Goal: Find contact information: Find contact information

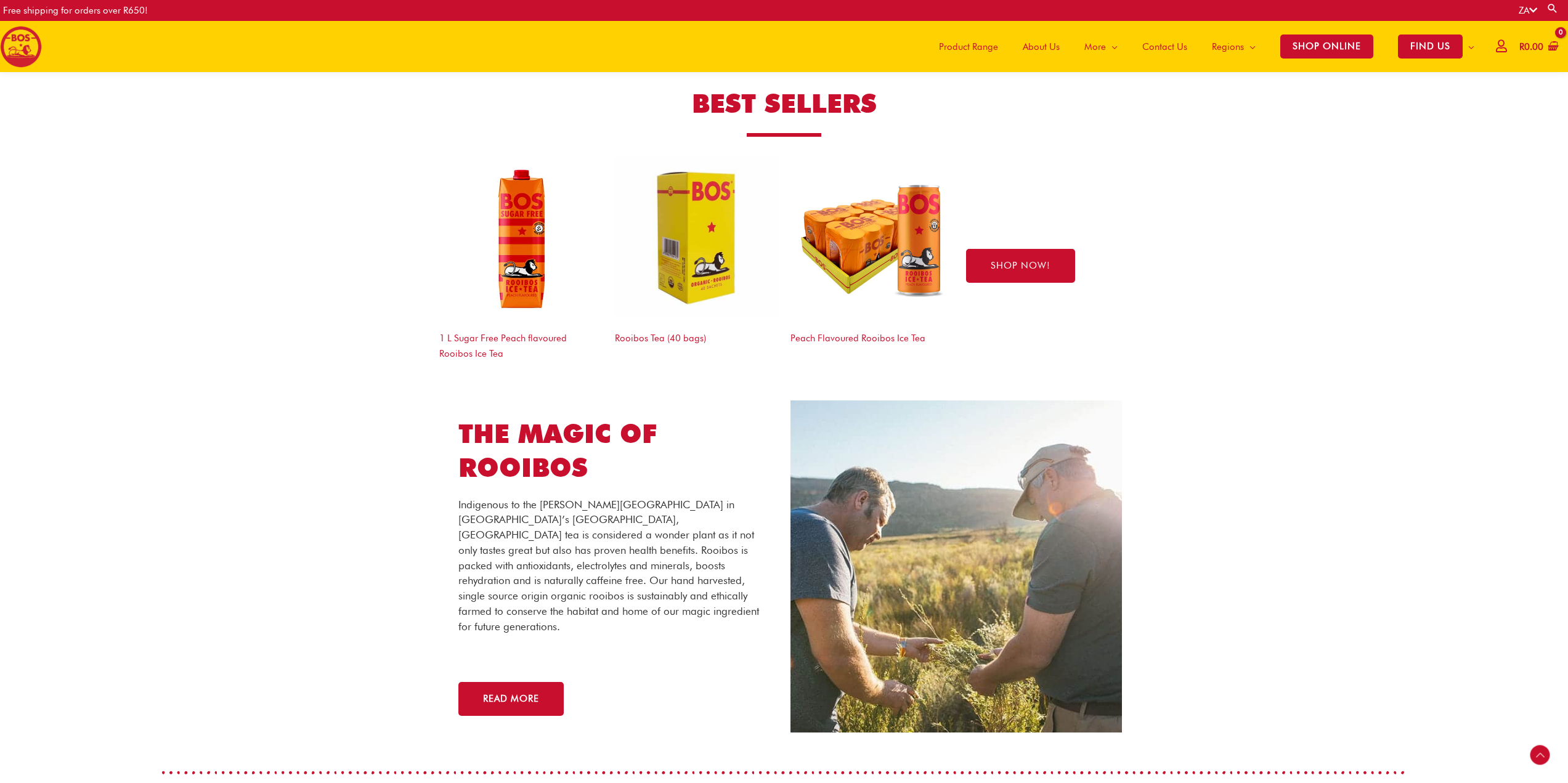
scroll to position [1840, 0]
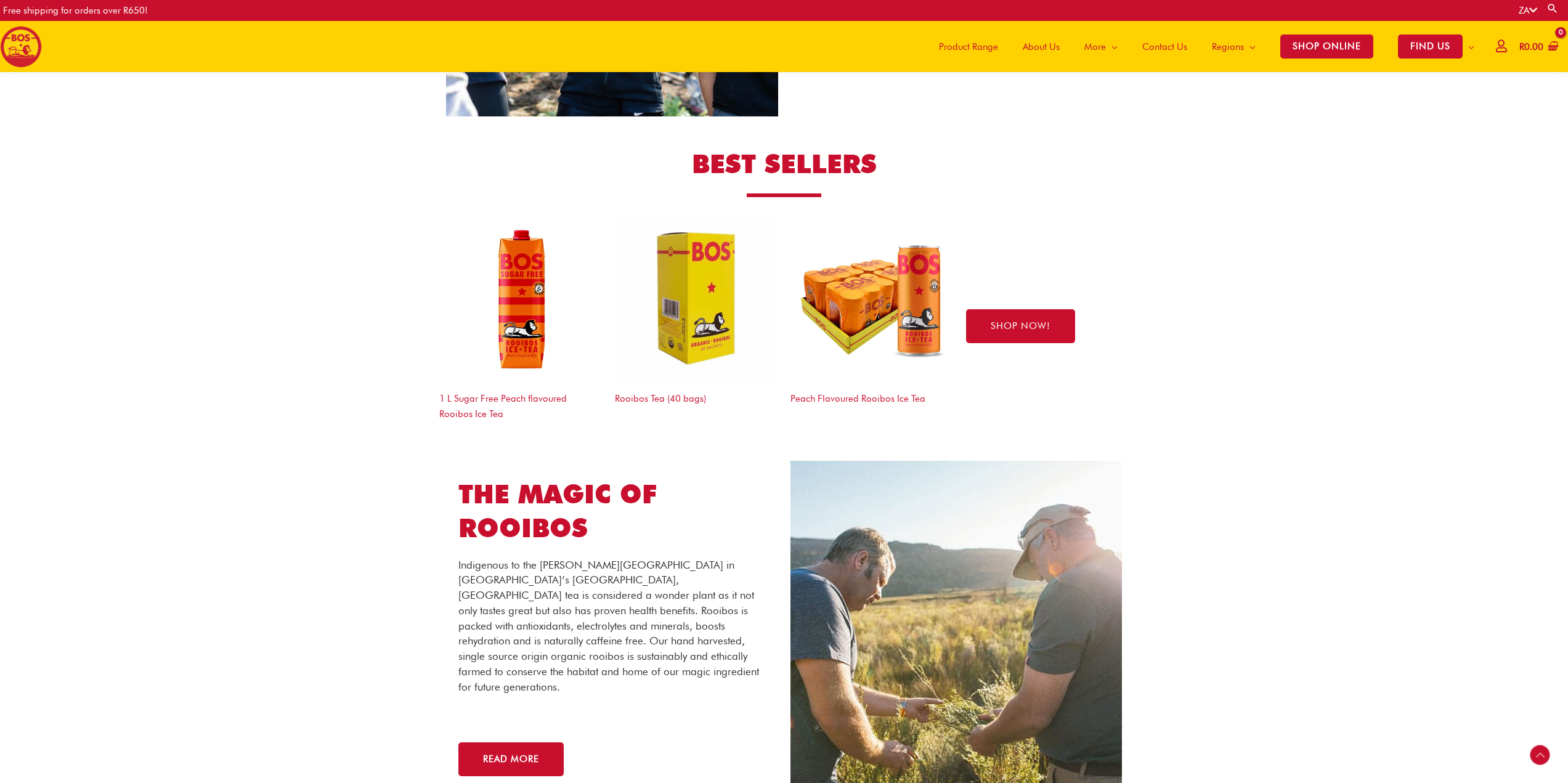
click at [1047, 43] on span "About Us" at bounding box center [1041, 47] width 37 height 37
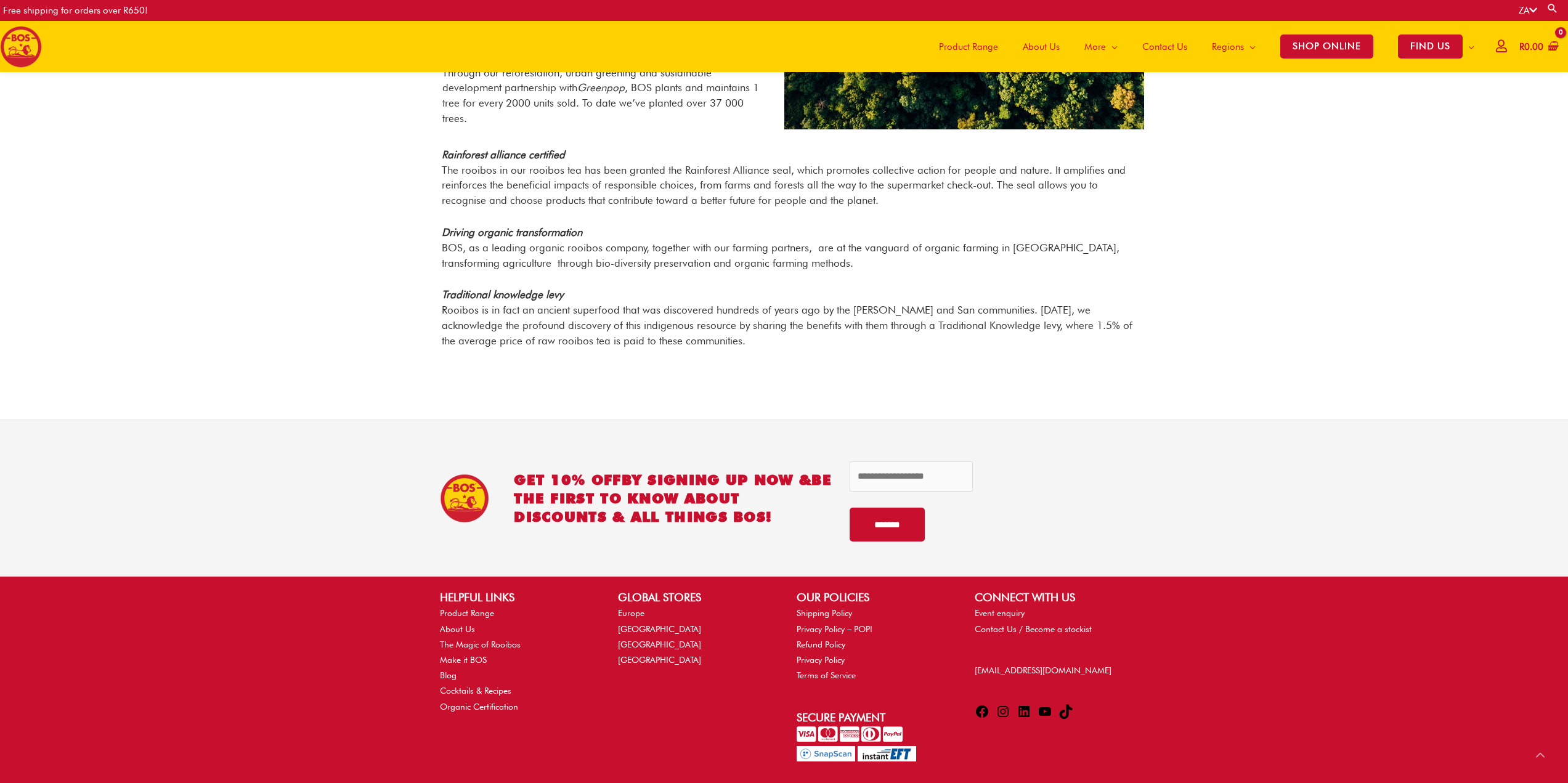
scroll to position [1216, 0]
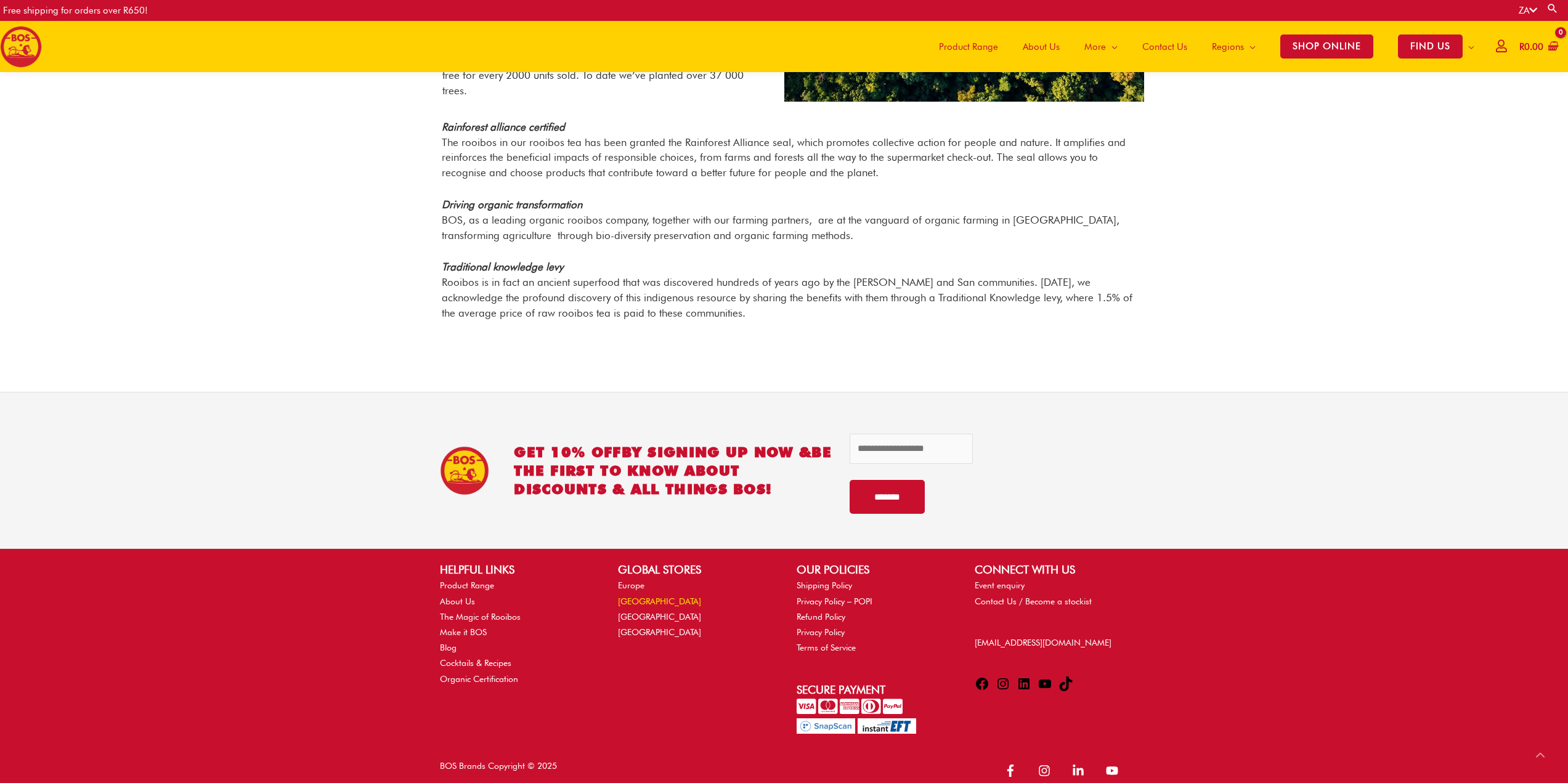
click at [642, 596] on link "[GEOGRAPHIC_DATA]" at bounding box center [659, 601] width 83 height 10
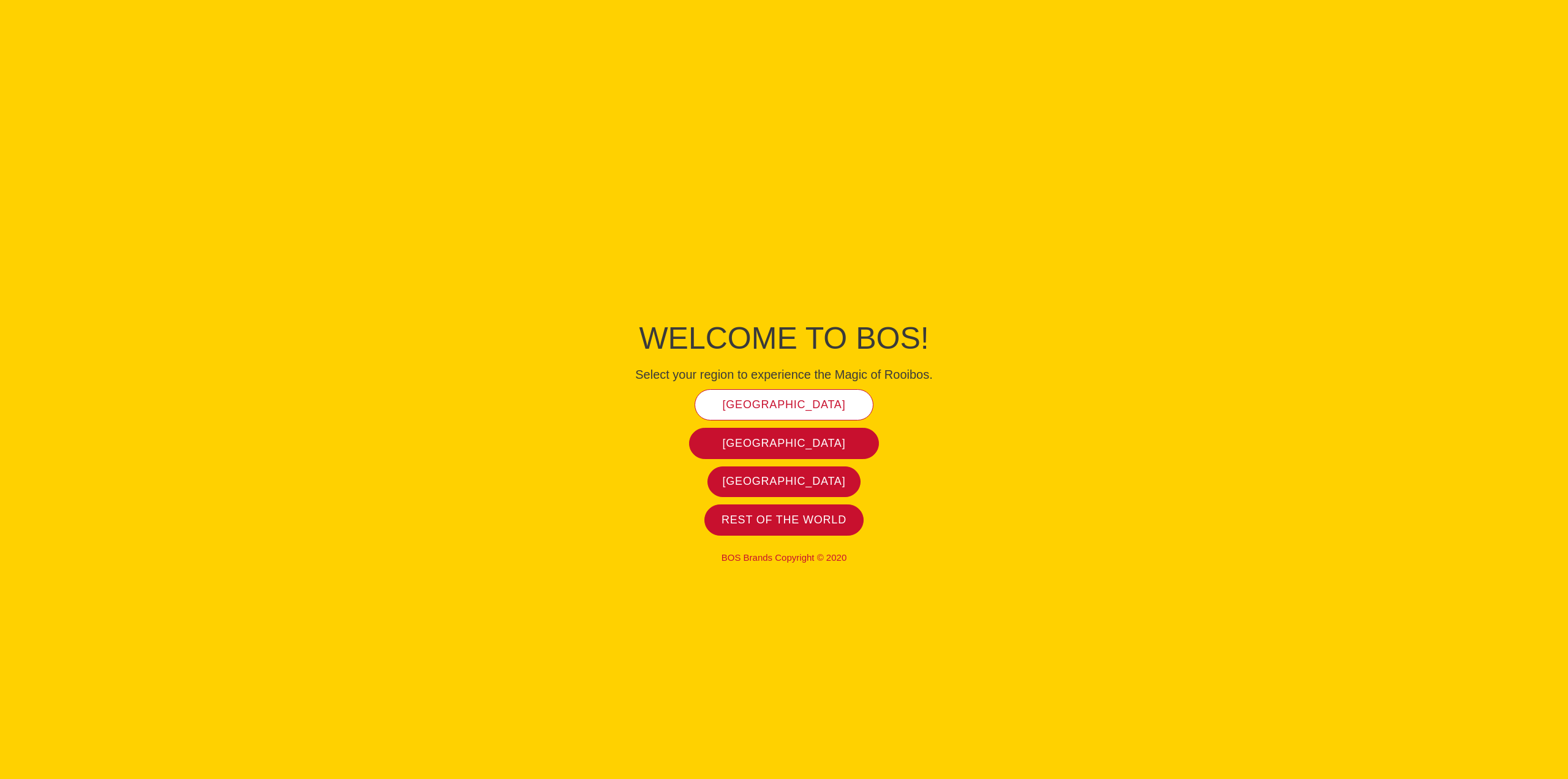
click at [796, 409] on span "[GEOGRAPHIC_DATA]" at bounding box center [784, 405] width 123 height 14
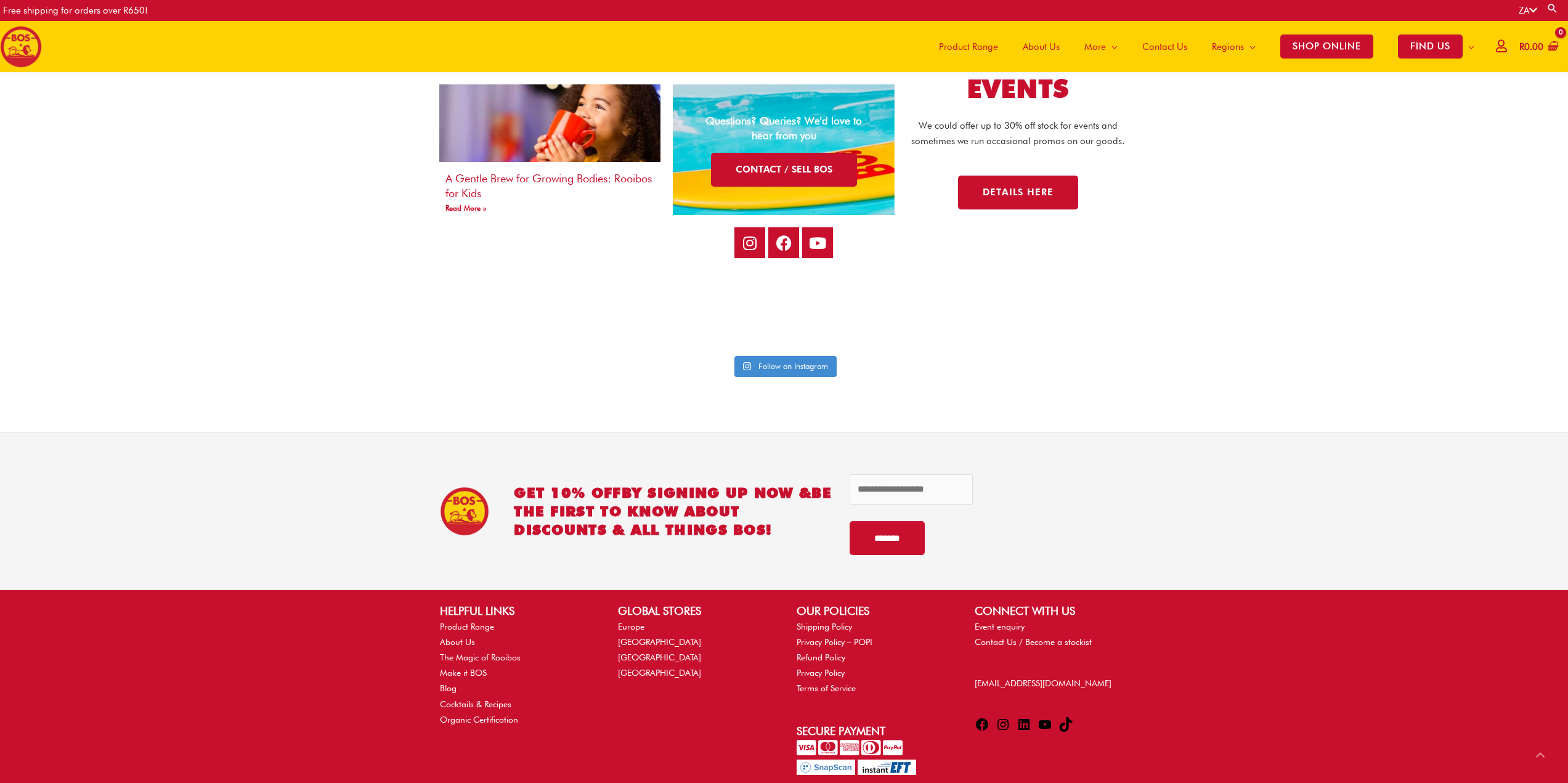
scroll to position [2709, 0]
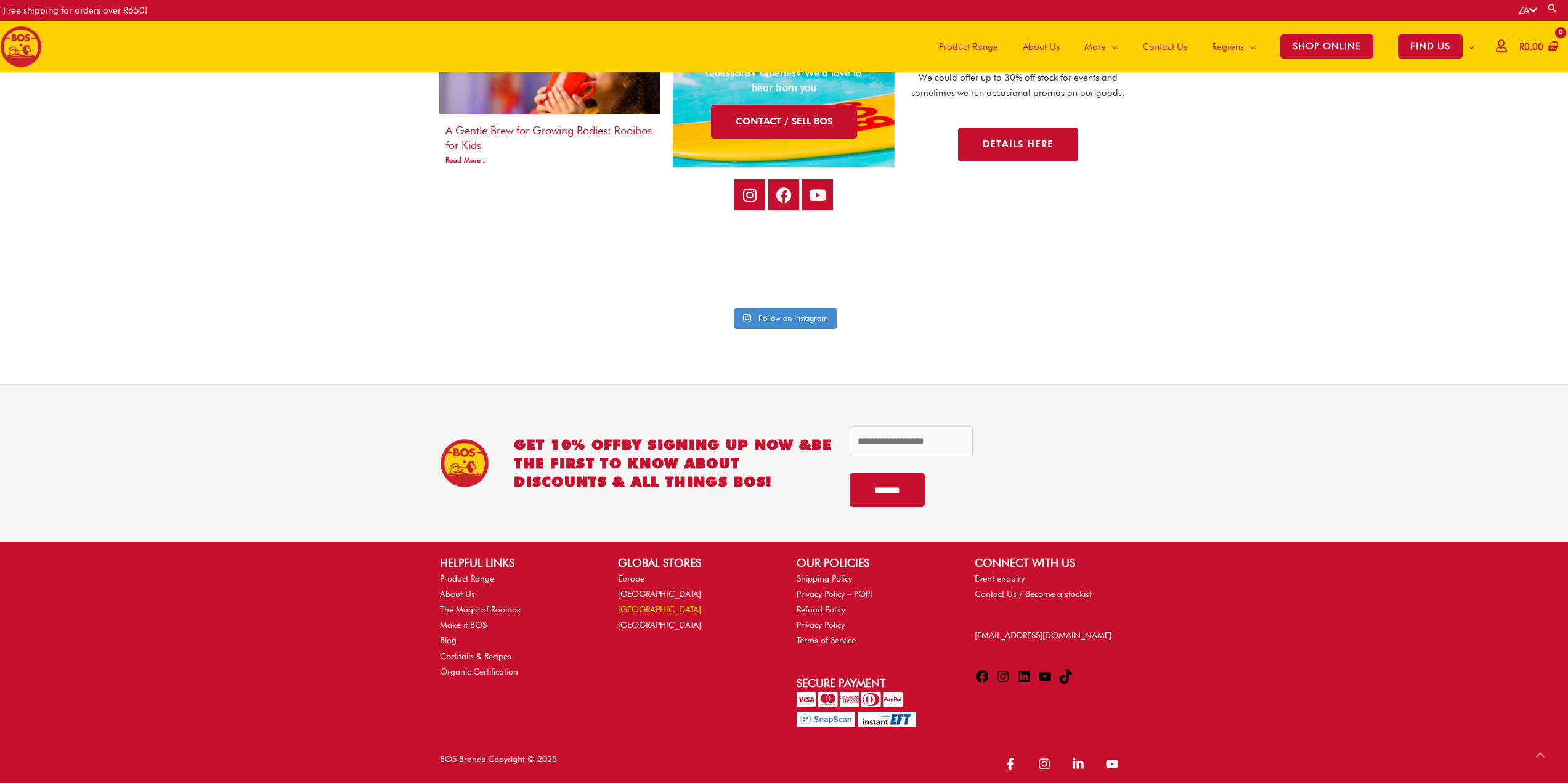
click at [643, 604] on link "[GEOGRAPHIC_DATA]" at bounding box center [659, 609] width 83 height 10
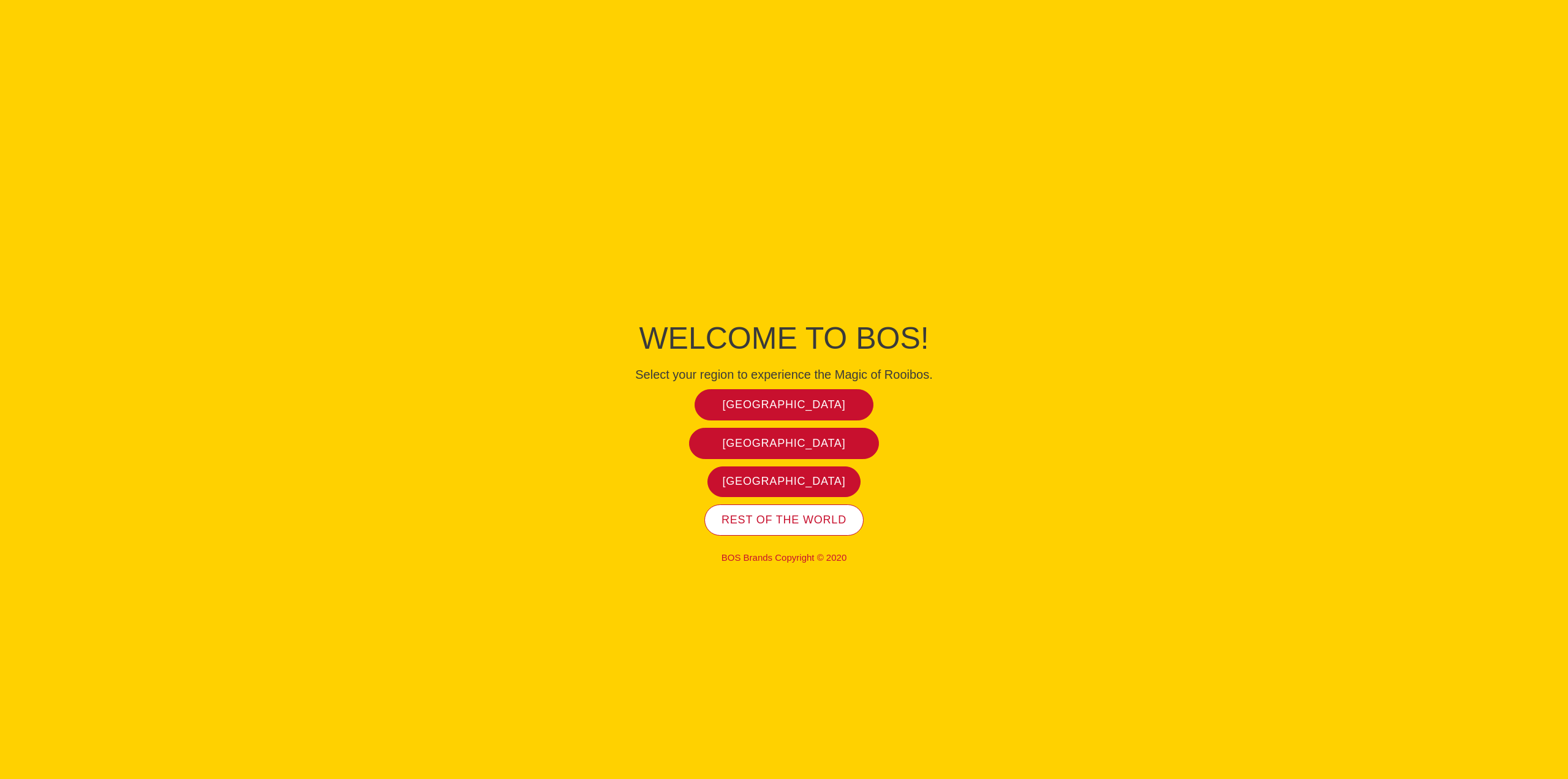
click at [800, 521] on span "Rest of the world" at bounding box center [784, 520] width 125 height 14
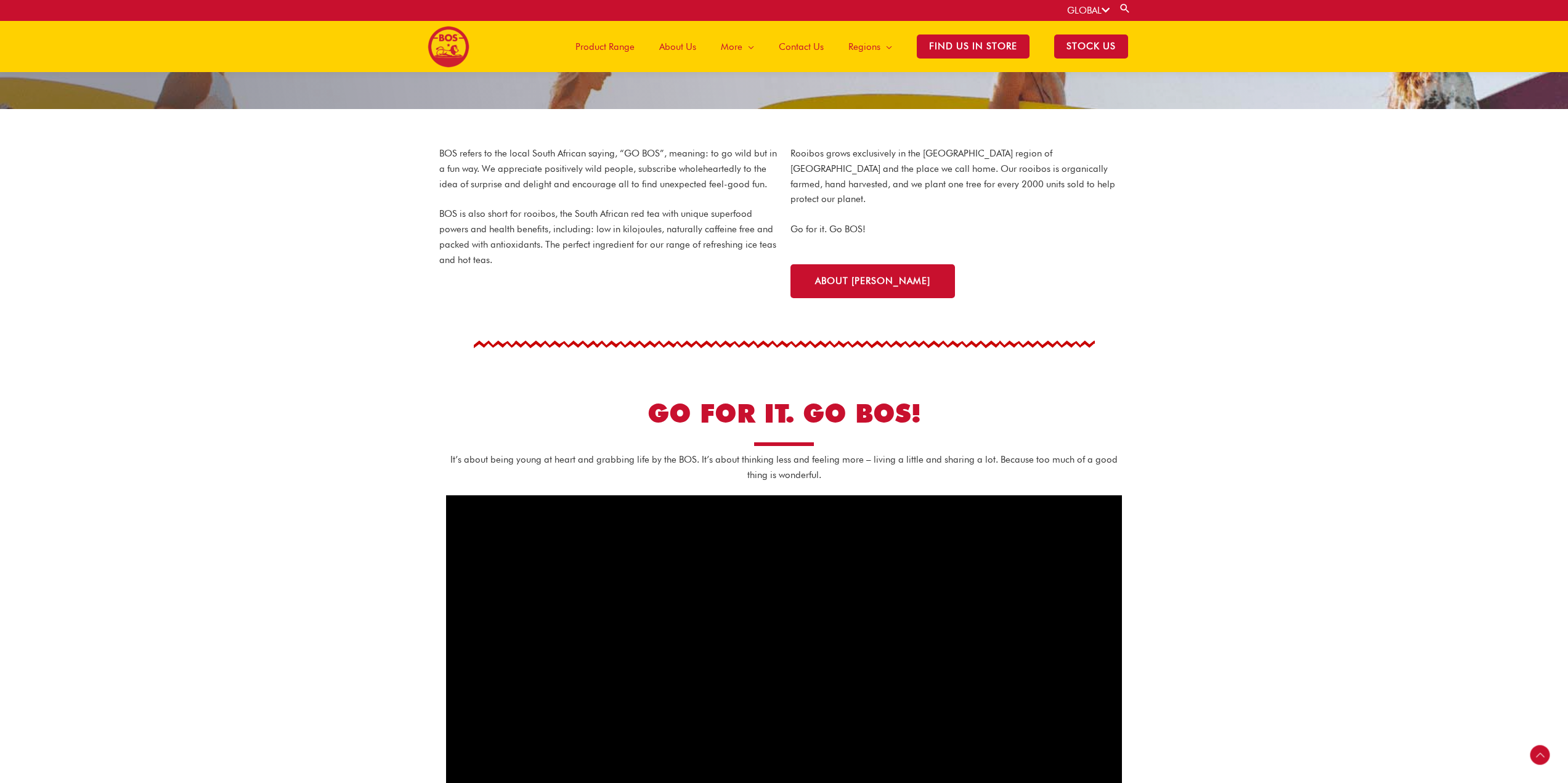
scroll to position [177, 0]
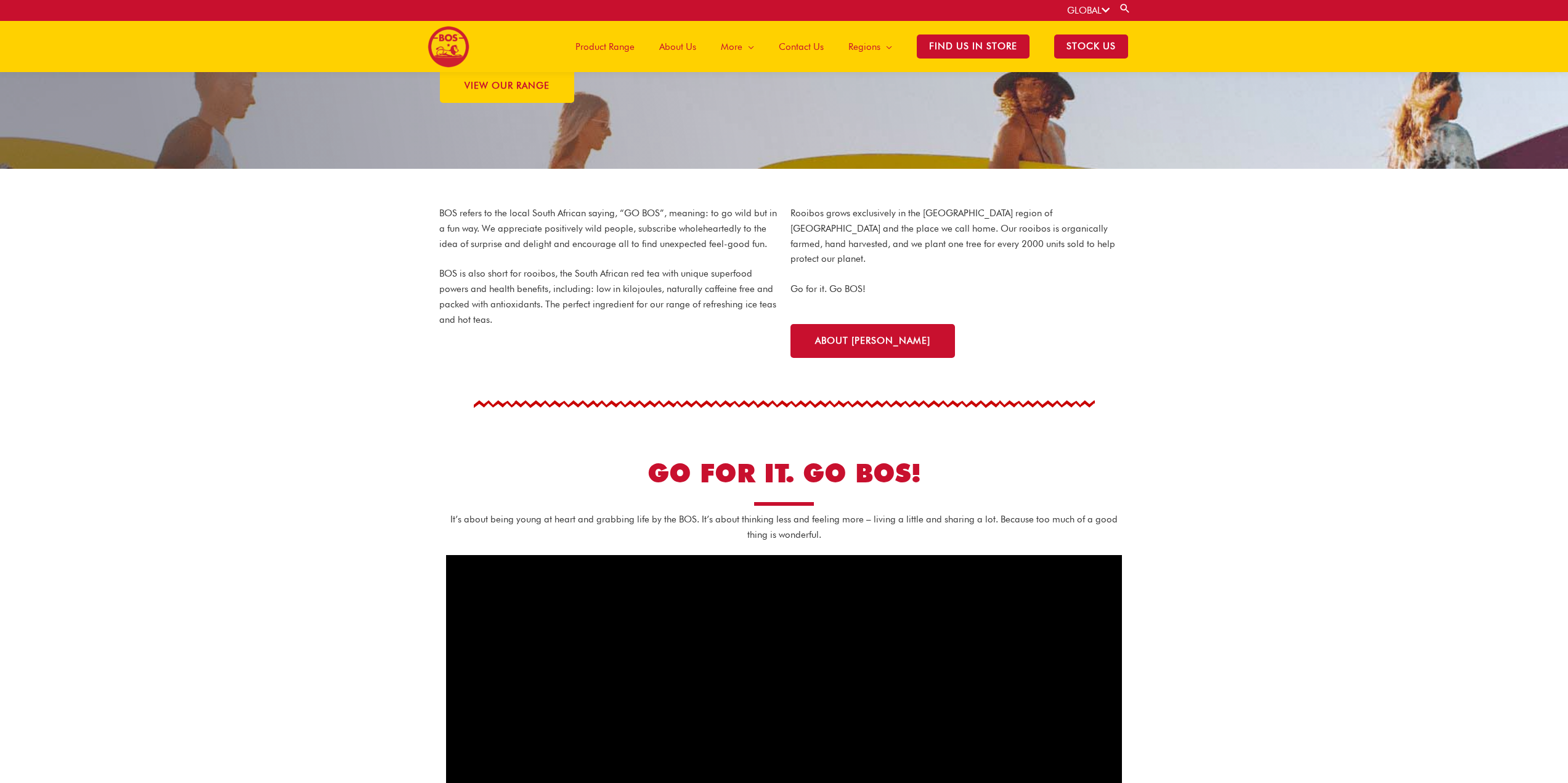
click at [829, 47] on link "Contact Us" at bounding box center [801, 46] width 69 height 51
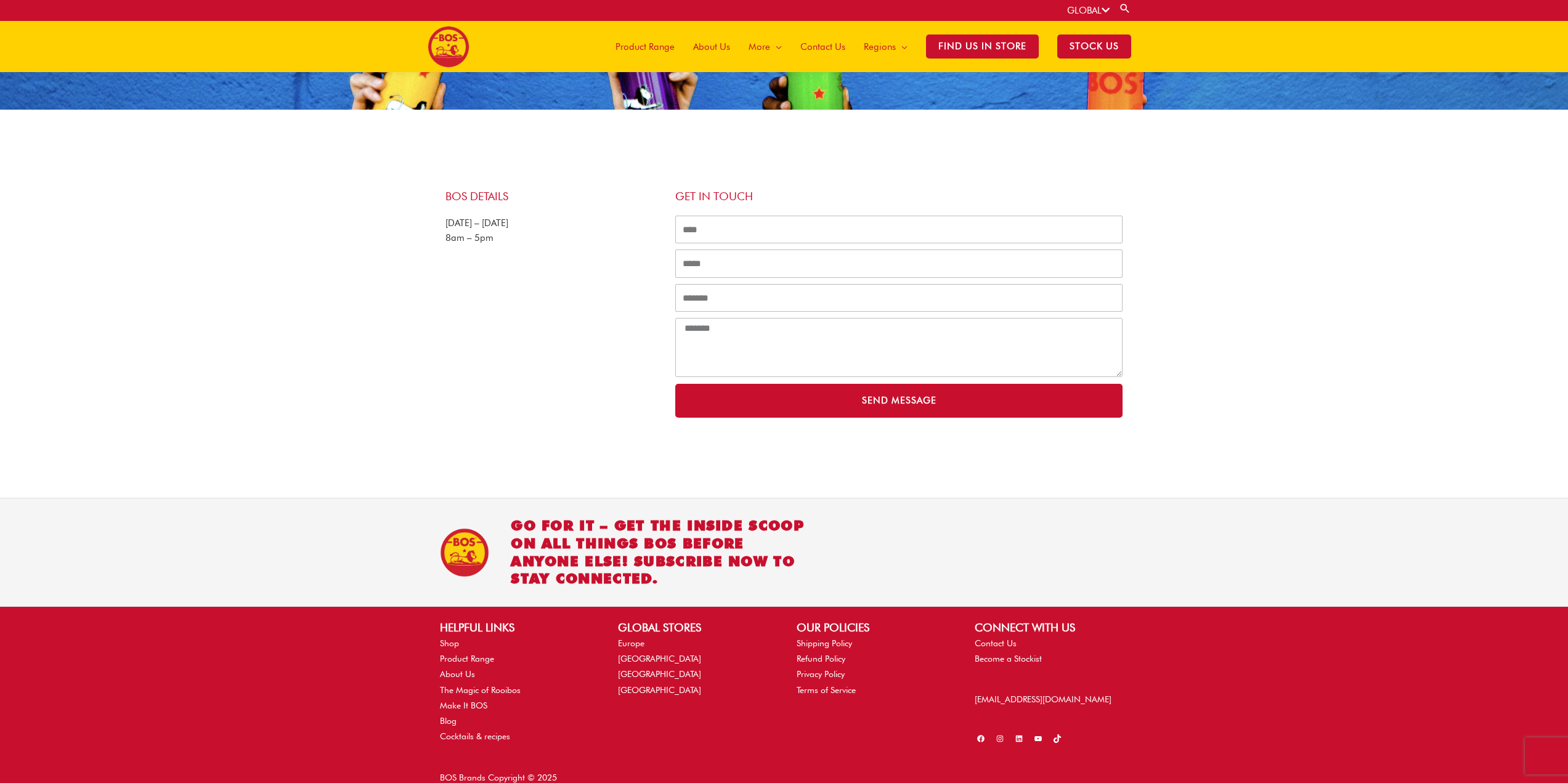
scroll to position [163, 0]
